Goal: Task Accomplishment & Management: Complete application form

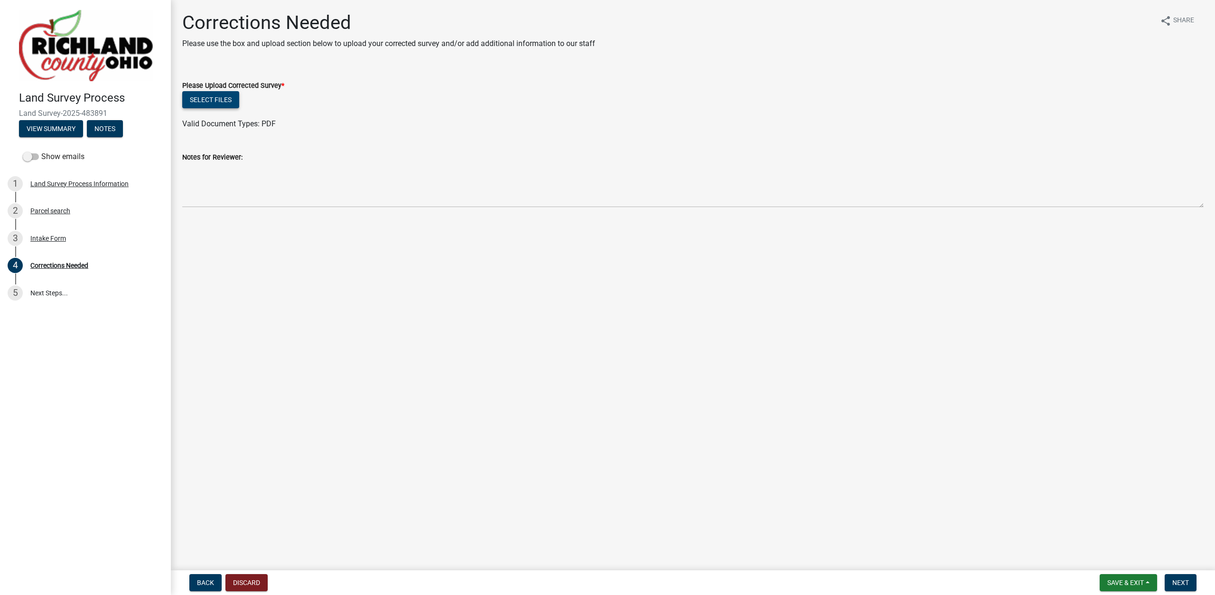
click at [217, 94] on button "Select files" at bounding box center [210, 99] width 57 height 17
click at [1189, 586] on span "Next" at bounding box center [1180, 583] width 17 height 8
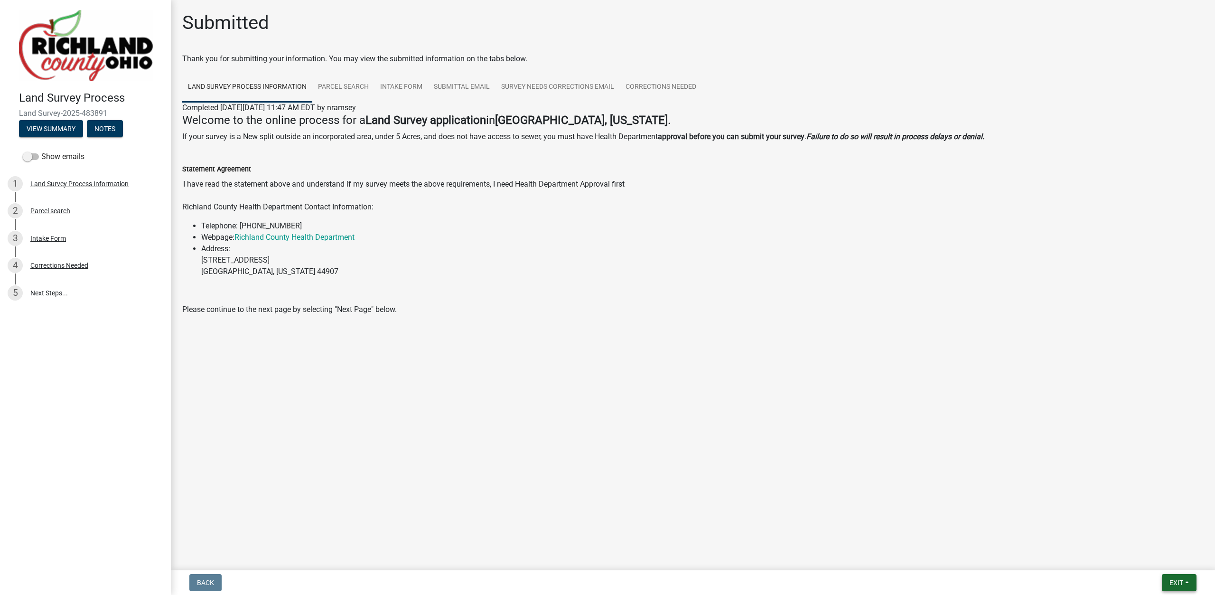
click at [1182, 581] on span "Exit" at bounding box center [1177, 583] width 14 height 8
click at [1170, 564] on button "Save & Exit" at bounding box center [1159, 557] width 76 height 23
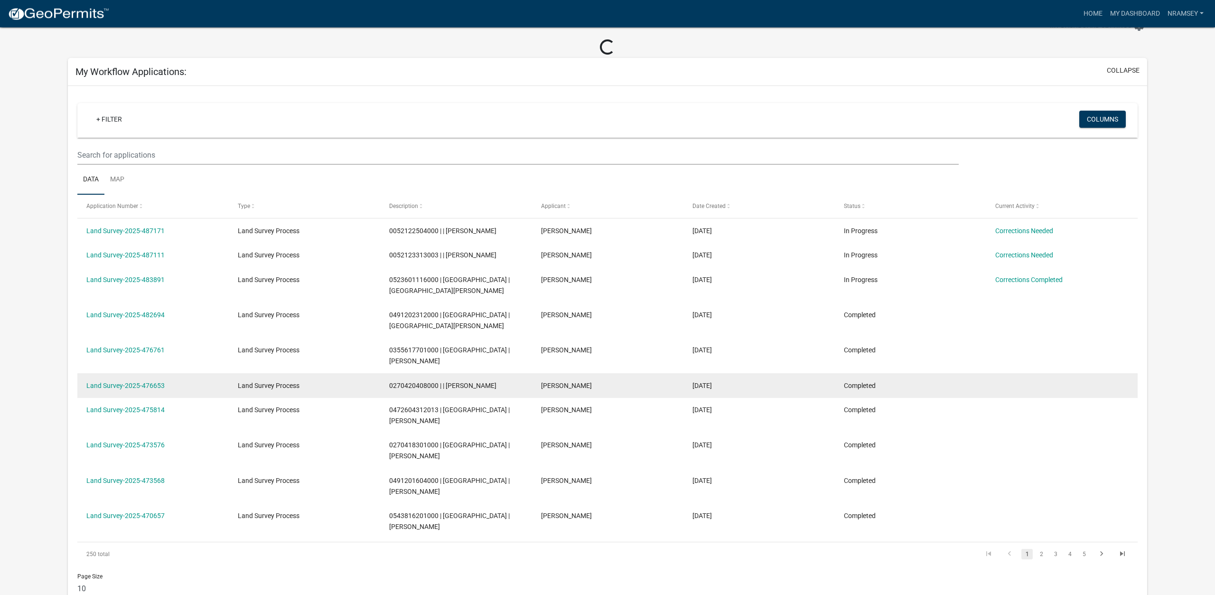
scroll to position [48, 0]
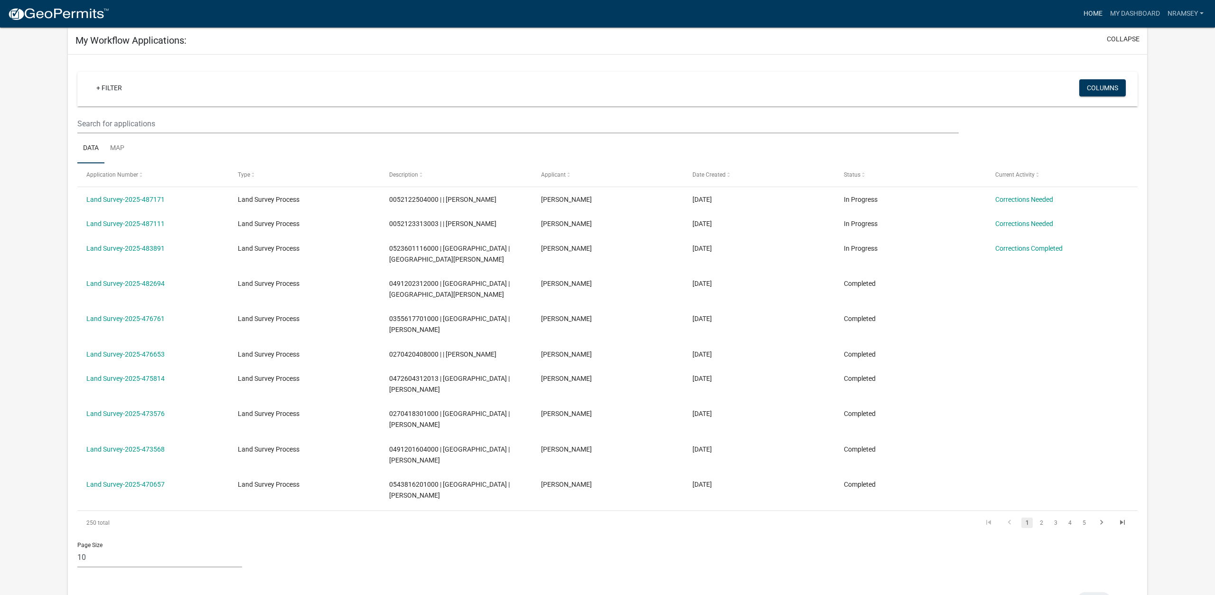
click at [1088, 10] on link "Home" at bounding box center [1093, 14] width 27 height 18
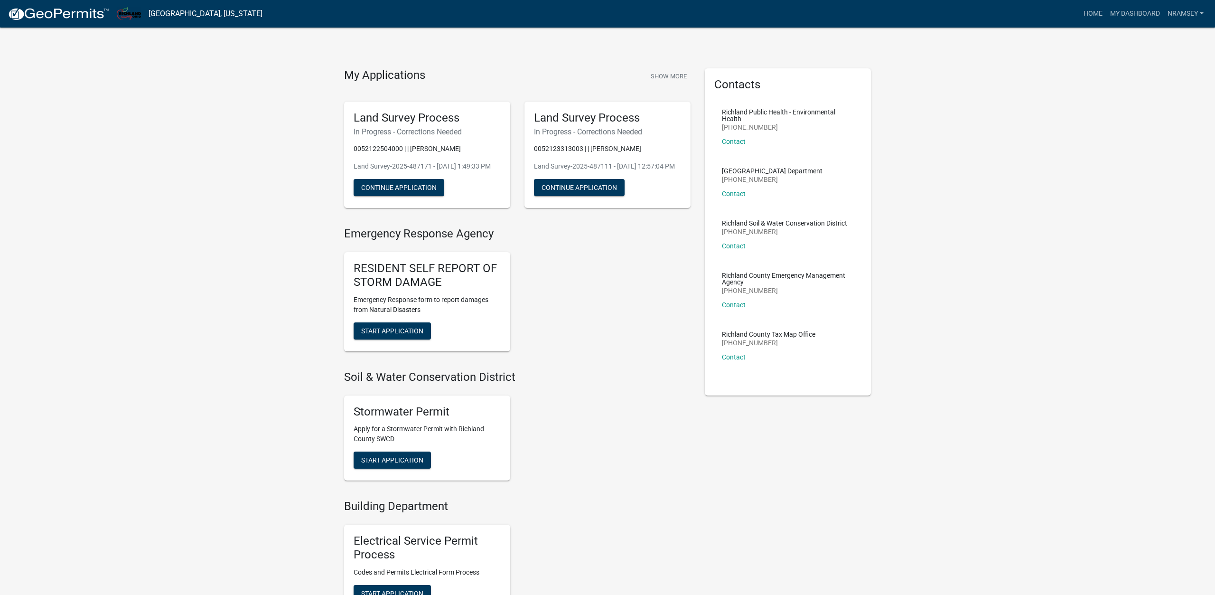
scroll to position [290, 0]
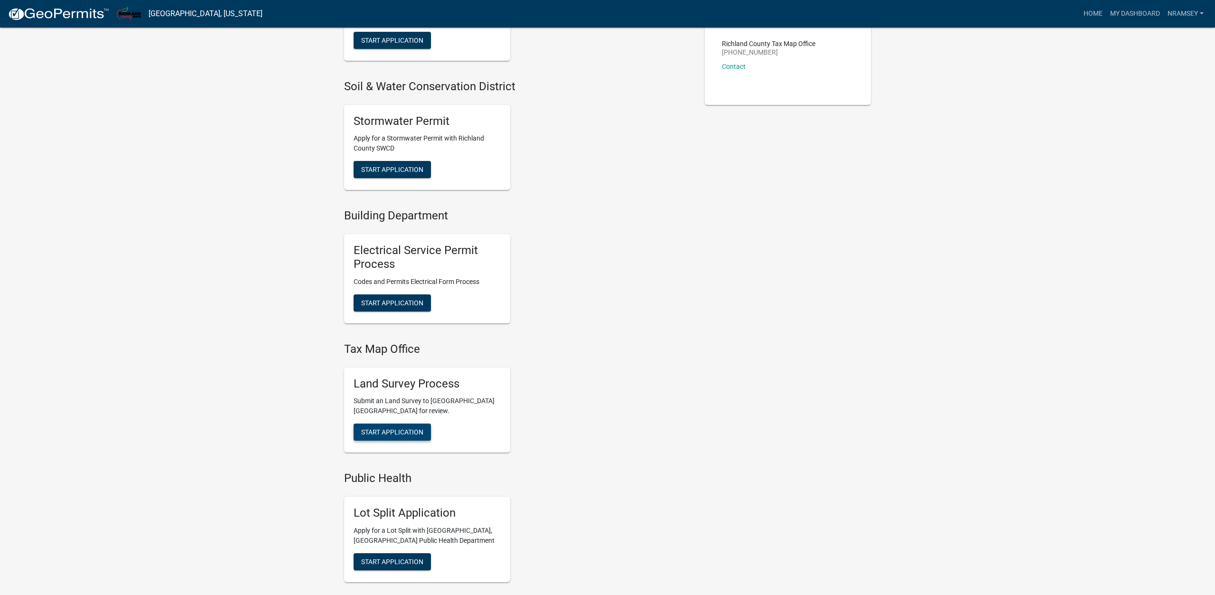
click at [404, 436] on span "Start Application" at bounding box center [392, 432] width 62 height 8
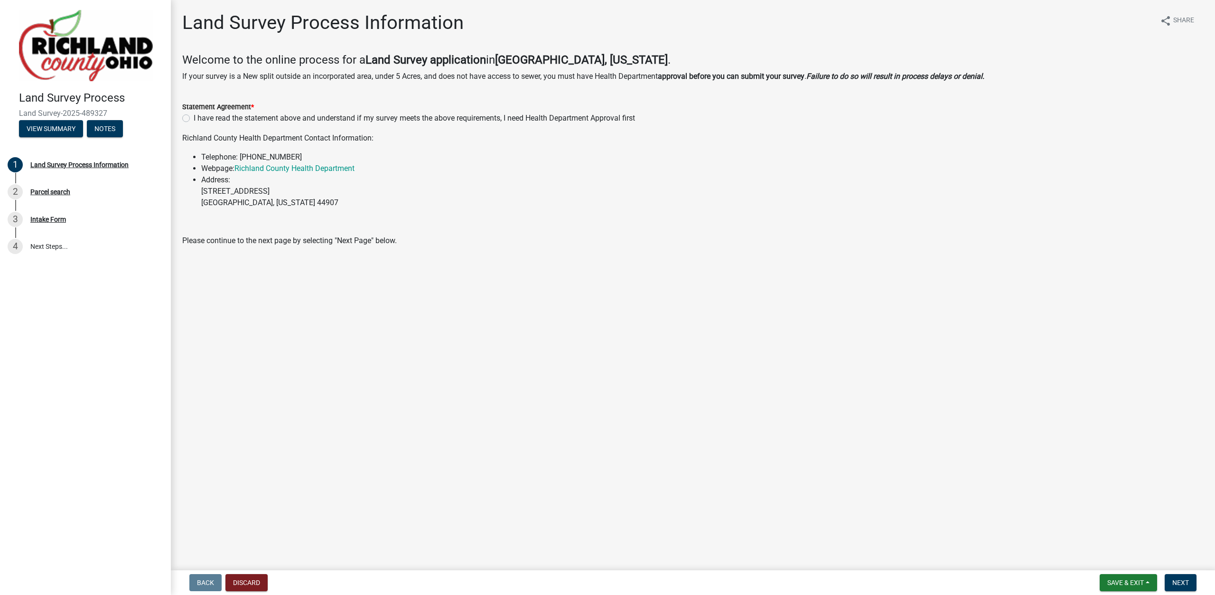
click at [194, 118] on label "I have read the statement above and understand if my survey meets the above req…" at bounding box center [414, 117] width 441 height 11
click at [194, 118] on input "I have read the statement above and understand if my survey meets the above req…" at bounding box center [197, 115] width 6 height 6
radio input "true"
click at [1182, 581] on span "Next" at bounding box center [1180, 583] width 17 height 8
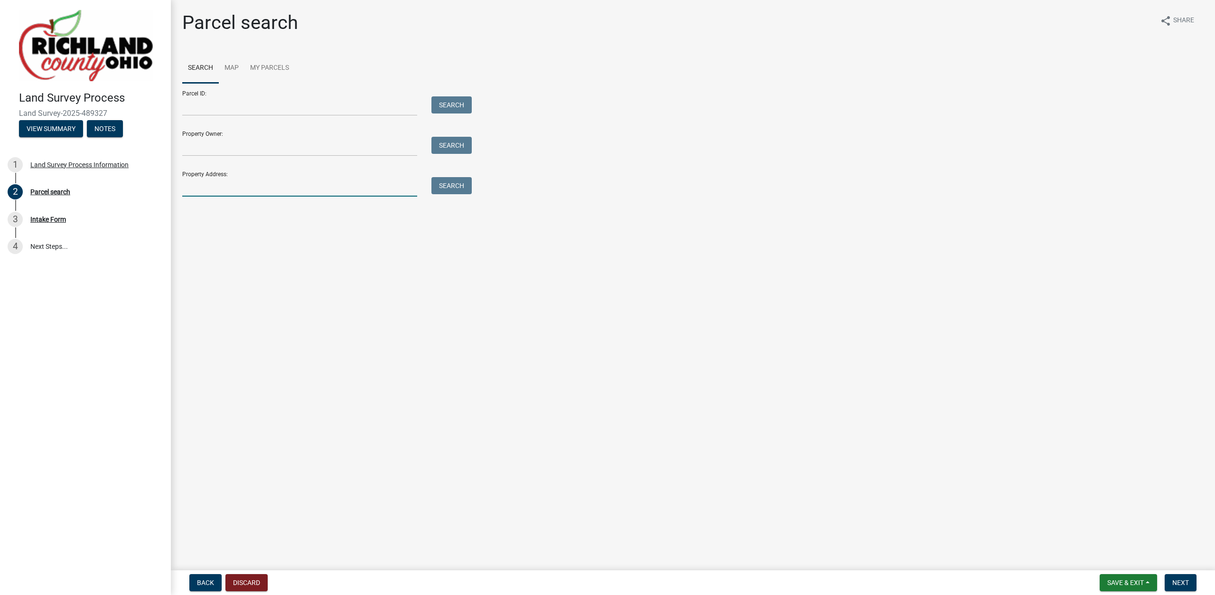
click at [228, 187] on input "Property Address:" at bounding box center [299, 186] width 235 height 19
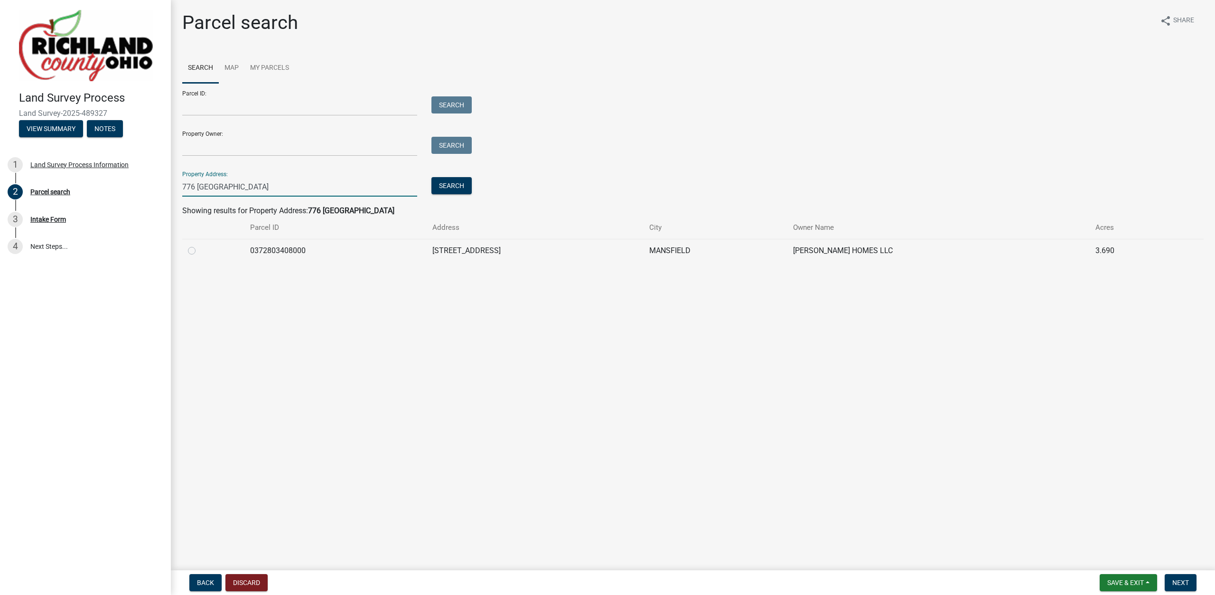
type input "776 [GEOGRAPHIC_DATA]"
click at [199, 245] on label at bounding box center [199, 245] width 0 height 0
click at [199, 251] on input "radio" at bounding box center [202, 248] width 6 height 6
radio input "true"
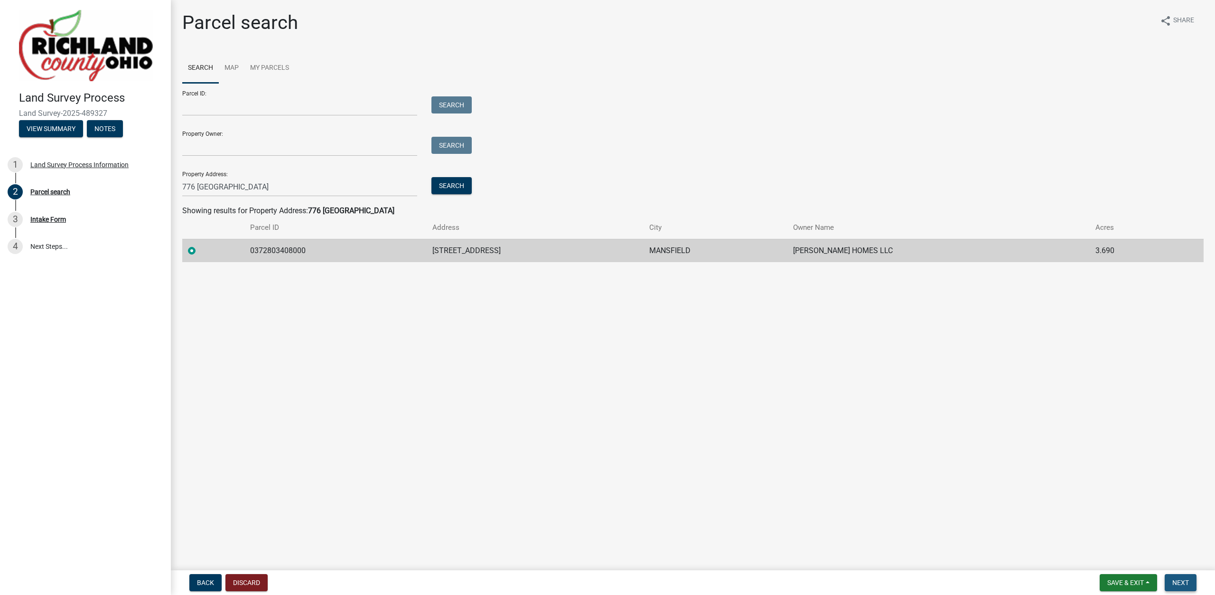
click at [1171, 579] on button "Next" at bounding box center [1181, 582] width 32 height 17
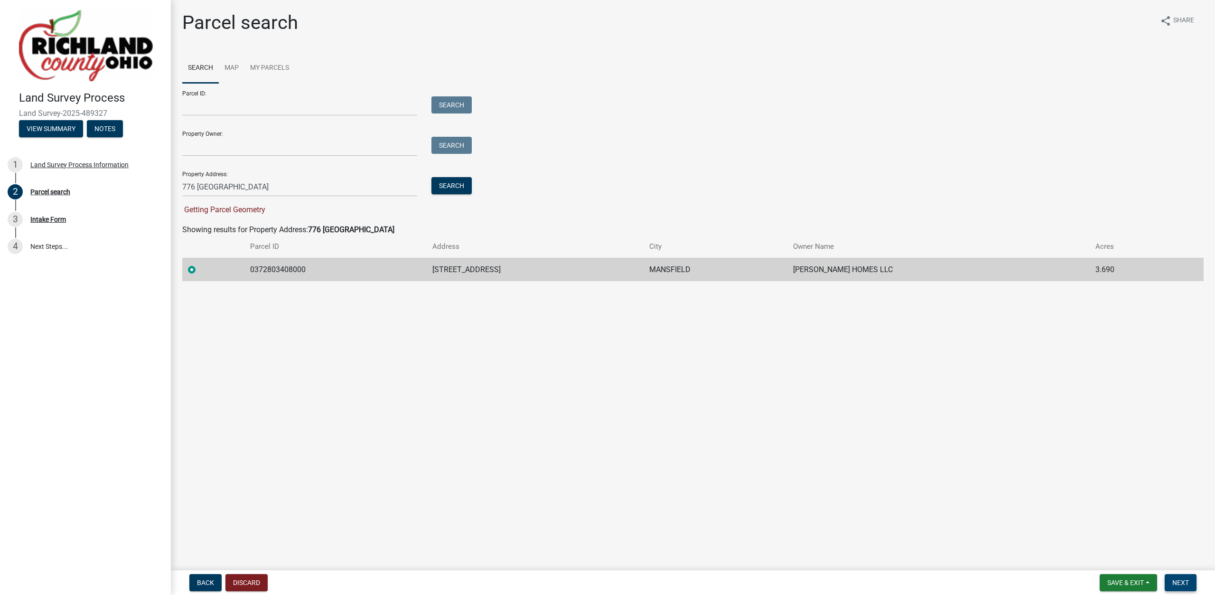
click at [1167, 580] on button "Next" at bounding box center [1181, 582] width 32 height 17
click at [231, 72] on link "Map" at bounding box center [232, 68] width 26 height 30
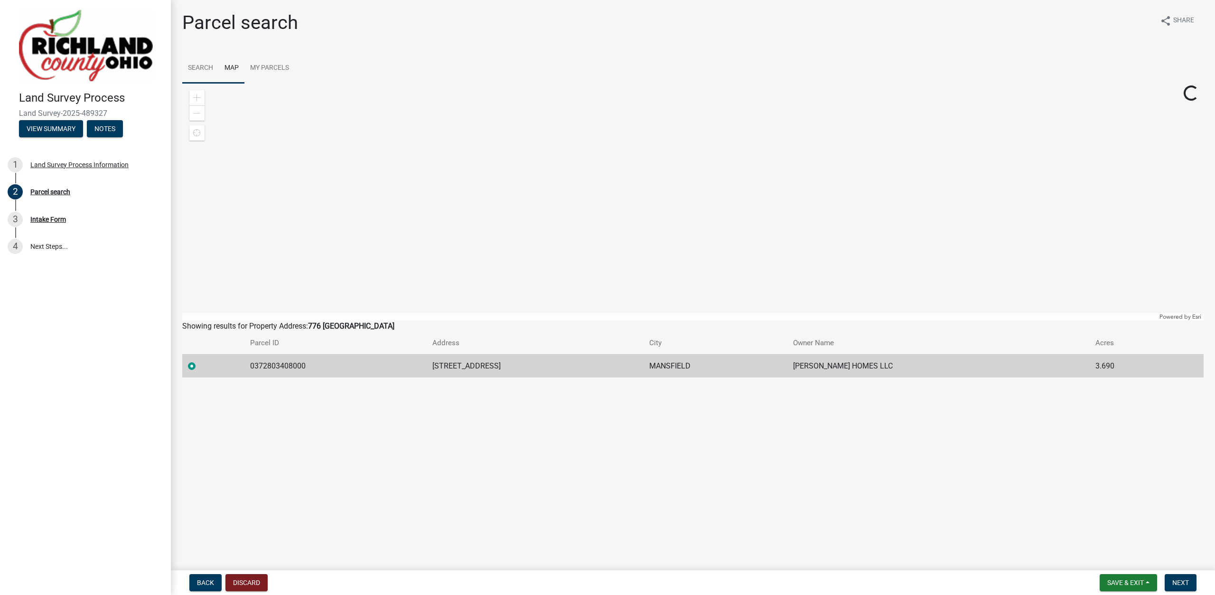
click at [208, 71] on link "Search" at bounding box center [200, 68] width 37 height 30
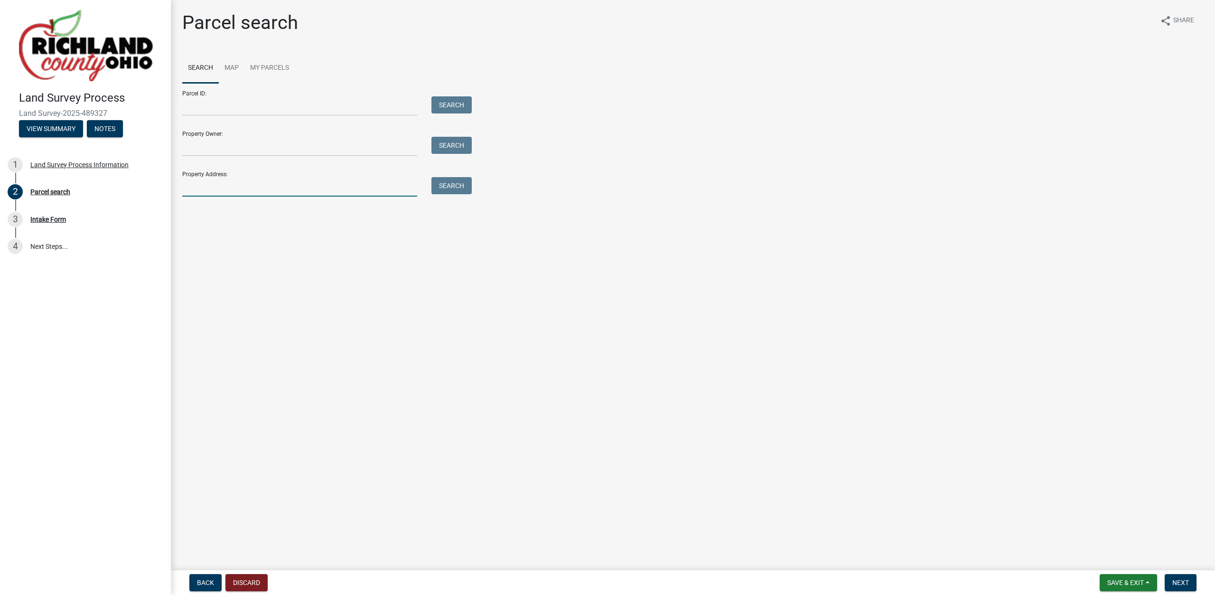
click at [231, 187] on input "Property Address:" at bounding box center [299, 186] width 235 height 19
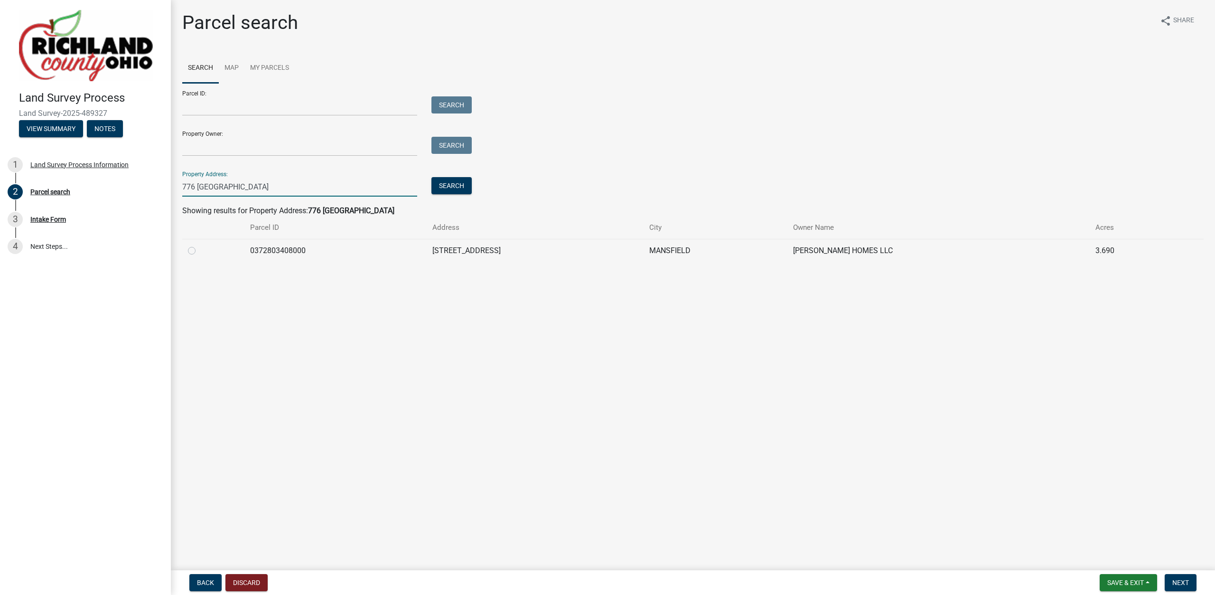
type input "776 [GEOGRAPHIC_DATA]"
click at [199, 245] on label at bounding box center [199, 245] width 0 height 0
click at [199, 251] on input "radio" at bounding box center [202, 248] width 6 height 6
radio input "true"
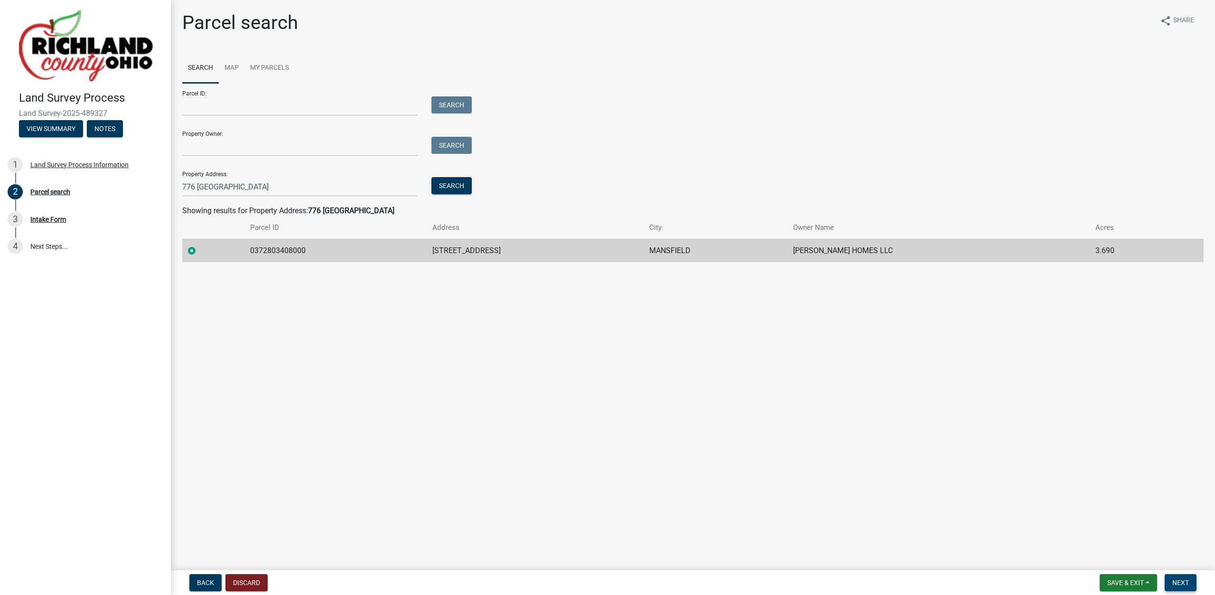
click at [1177, 580] on span "Next" at bounding box center [1180, 583] width 17 height 8
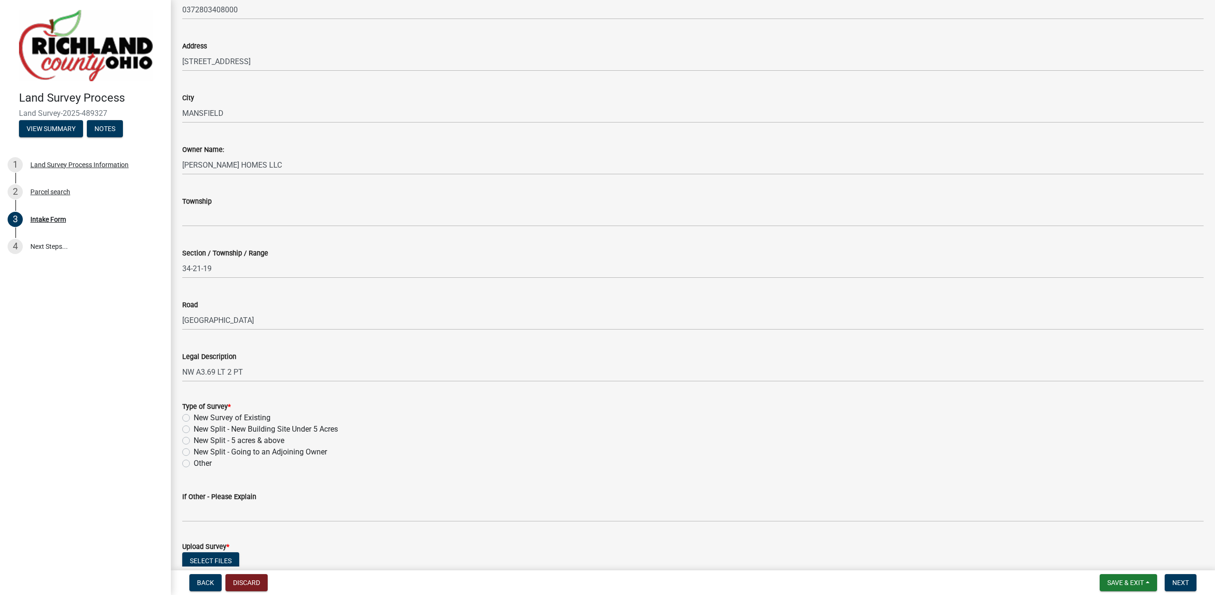
scroll to position [216, 0]
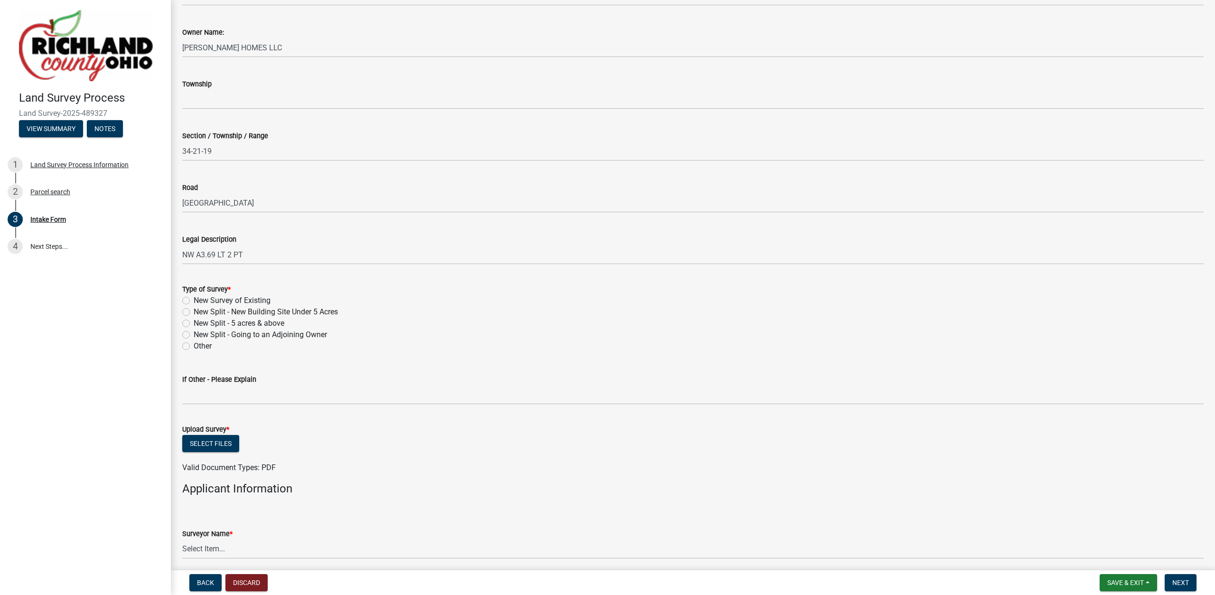
click at [210, 298] on label "New Survey of Existing" at bounding box center [232, 300] width 77 height 11
click at [200, 298] on input "New Survey of Existing" at bounding box center [197, 298] width 6 height 6
radio input "true"
click at [217, 446] on button "Select files" at bounding box center [210, 443] width 57 height 17
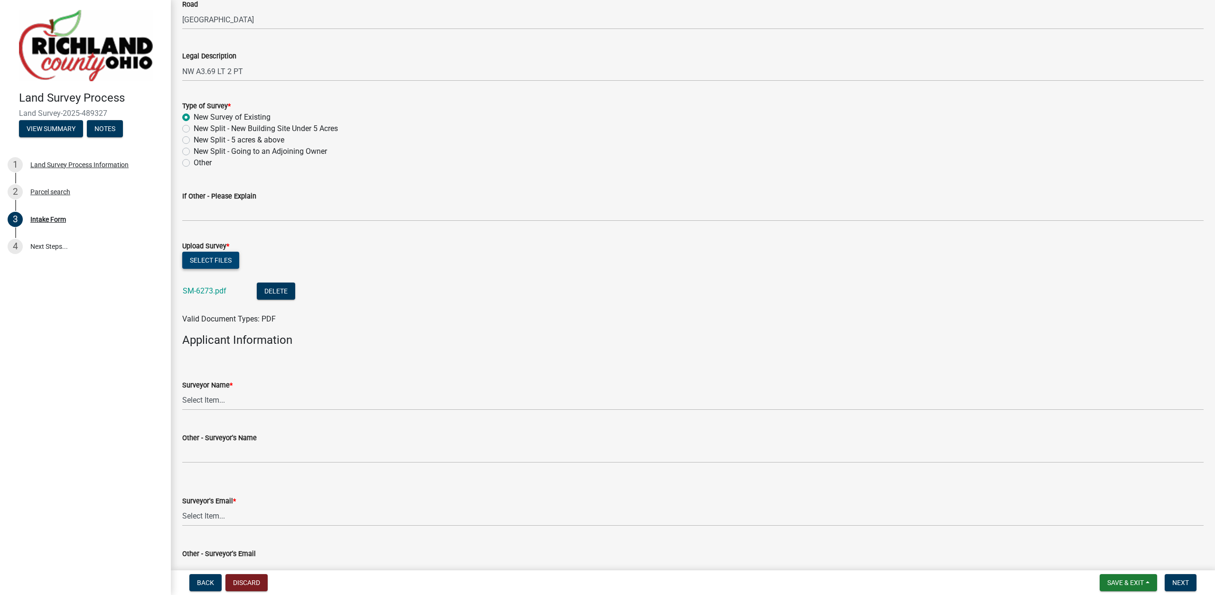
scroll to position [508, 0]
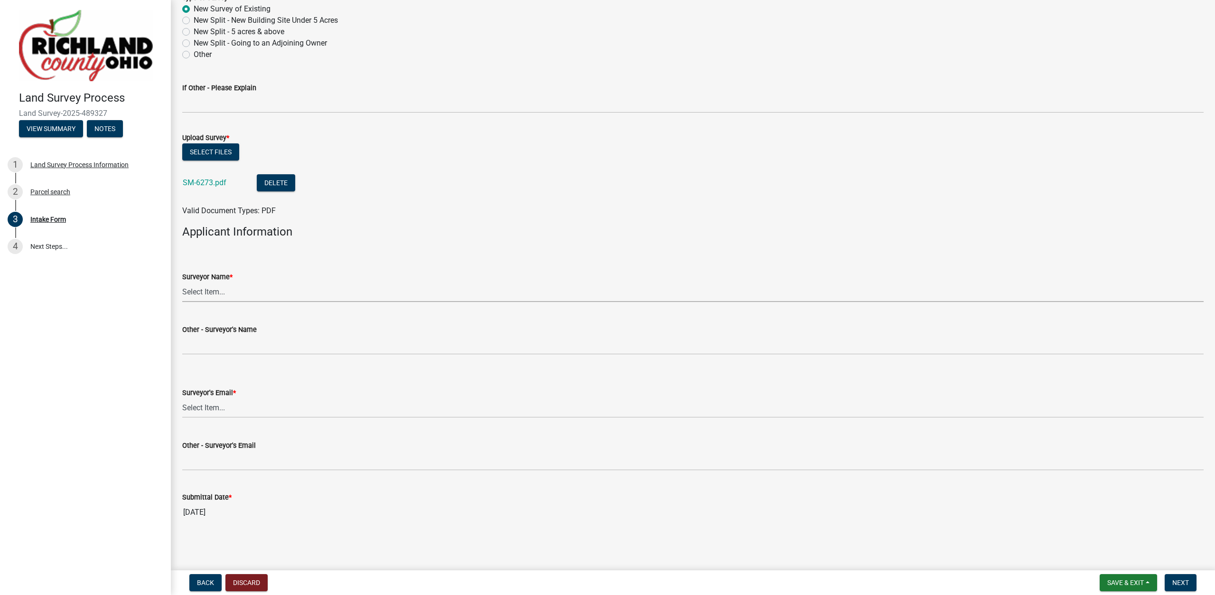
click at [182, 282] on select "Select Item... [PERSON_NAME], [PERSON_NAME], [PERSON_NAME], [PERSON_NAME], [PER…" at bounding box center [692, 291] width 1021 height 19
click option "[PERSON_NAME]" at bounding box center [0, 0] width 0 height 0
select select "df139baa-c9dd-46a0-9de6-e37622936459"
click at [182, 398] on select "Select Item... [EMAIL_ADDRESS][DOMAIN_NAME] [EMAIL_ADDRESS][DOMAIN_NAME] [EMAIL…" at bounding box center [692, 407] width 1021 height 19
click option "[EMAIL_ADDRESS][PERSON_NAME][DOMAIN_NAME]" at bounding box center [0, 0] width 0 height 0
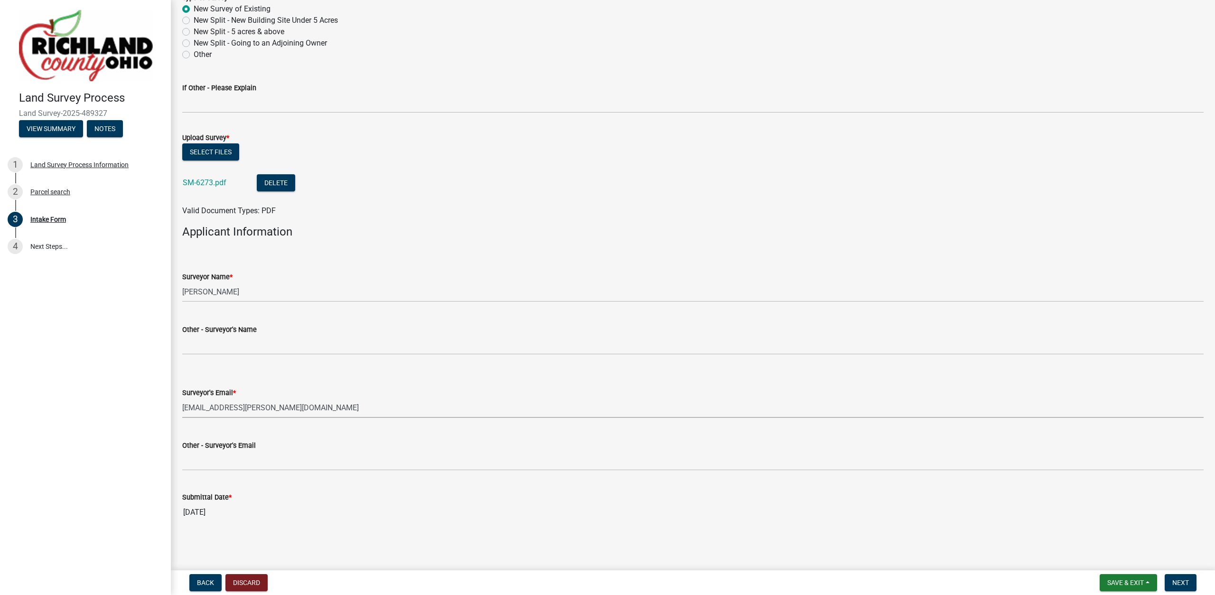
select select "4dbc78f8-37a7-4574-bd6a-c6ff1eaed890"
click at [1180, 582] on span "Next" at bounding box center [1180, 583] width 17 height 8
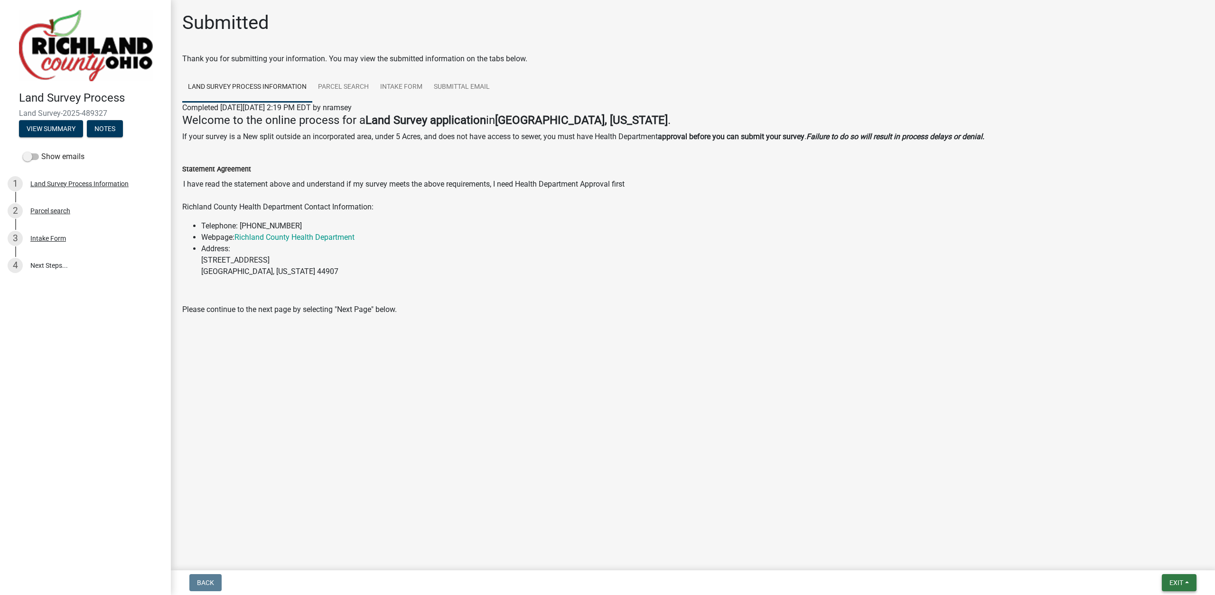
click at [1174, 579] on span "Exit" at bounding box center [1177, 583] width 14 height 8
click at [1167, 557] on button "Save & Exit" at bounding box center [1159, 557] width 76 height 23
